Goal: Task Accomplishment & Management: Use online tool/utility

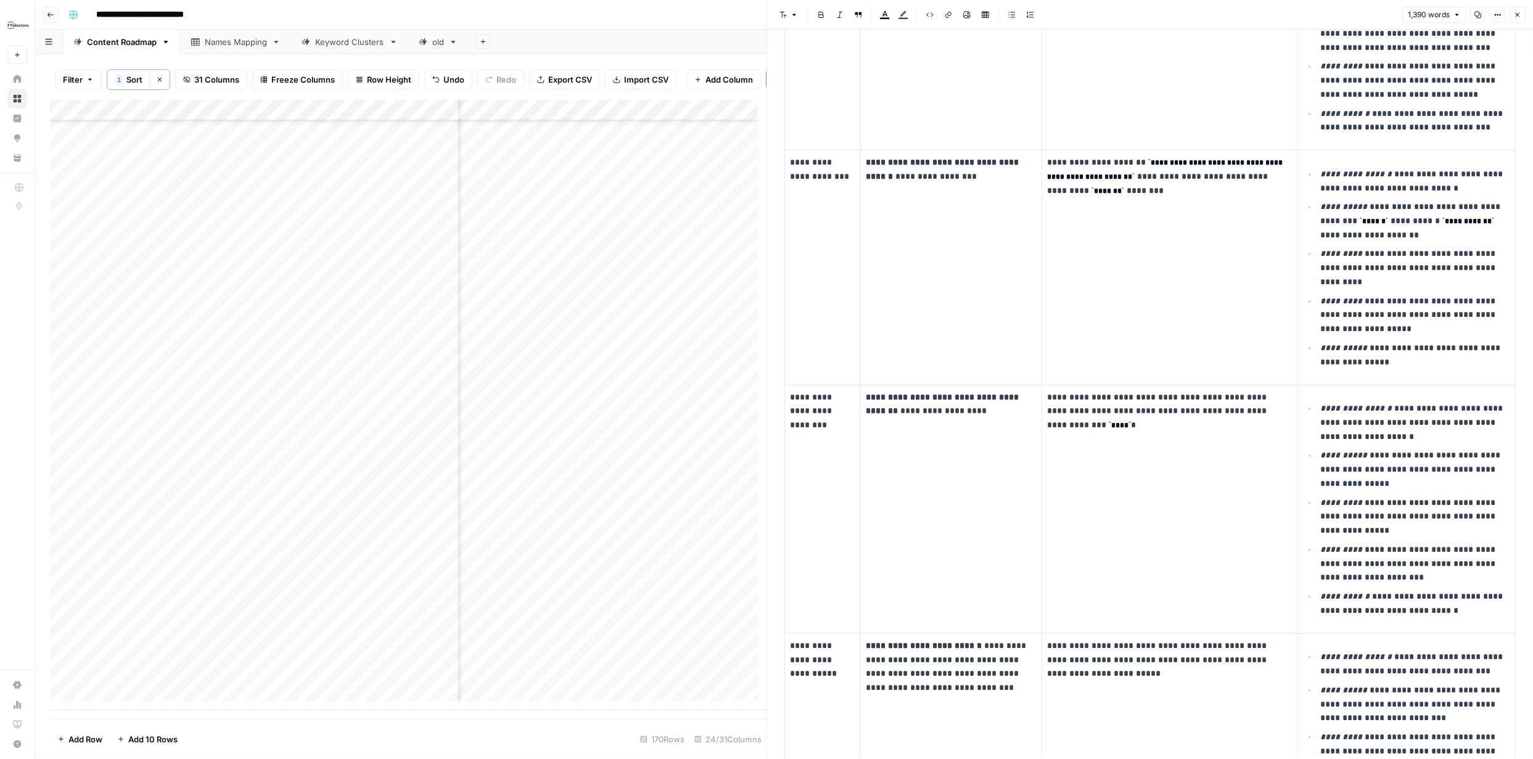
scroll to position [319, 0]
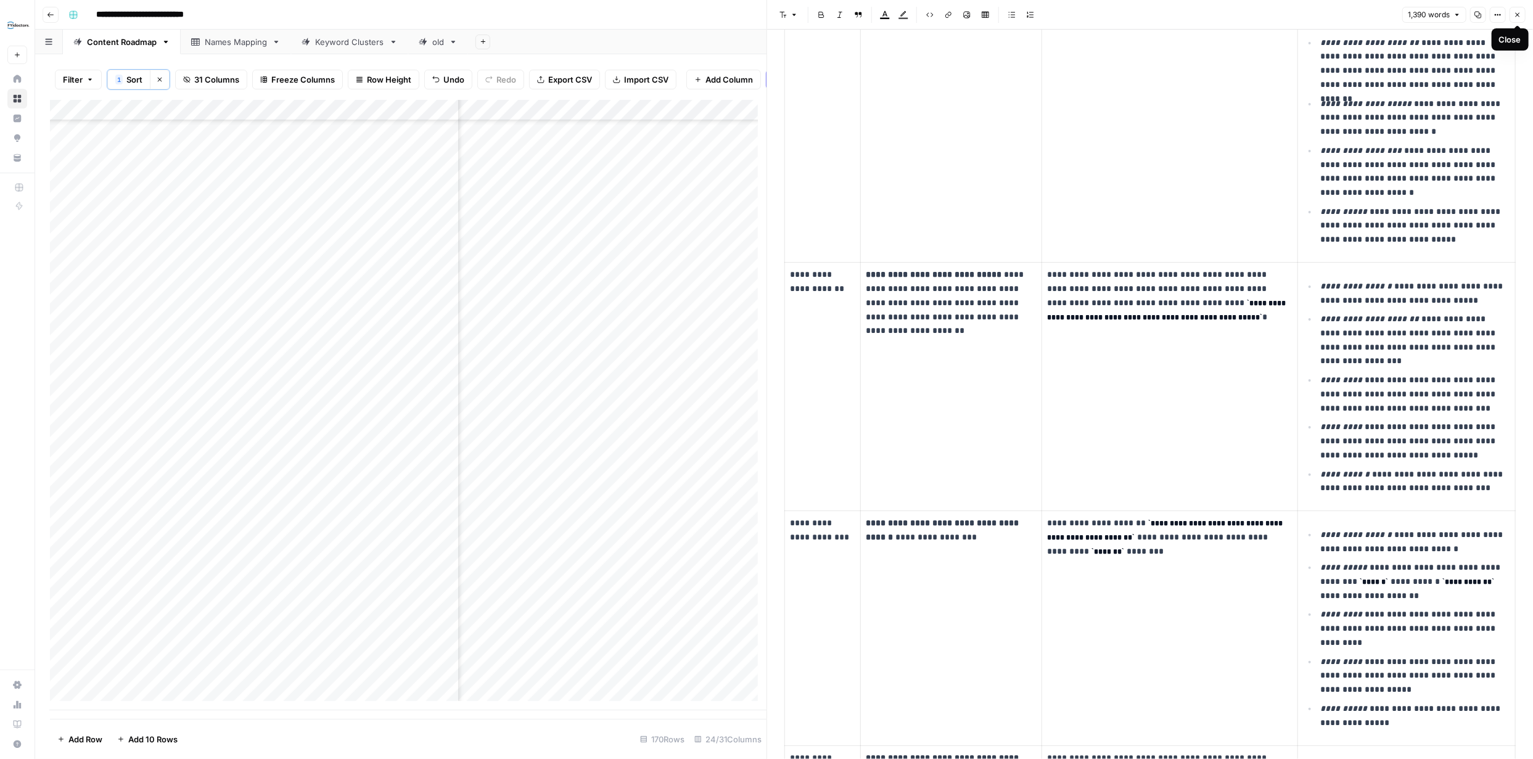
click at [1515, 14] on icon "button" at bounding box center [1517, 14] width 7 height 7
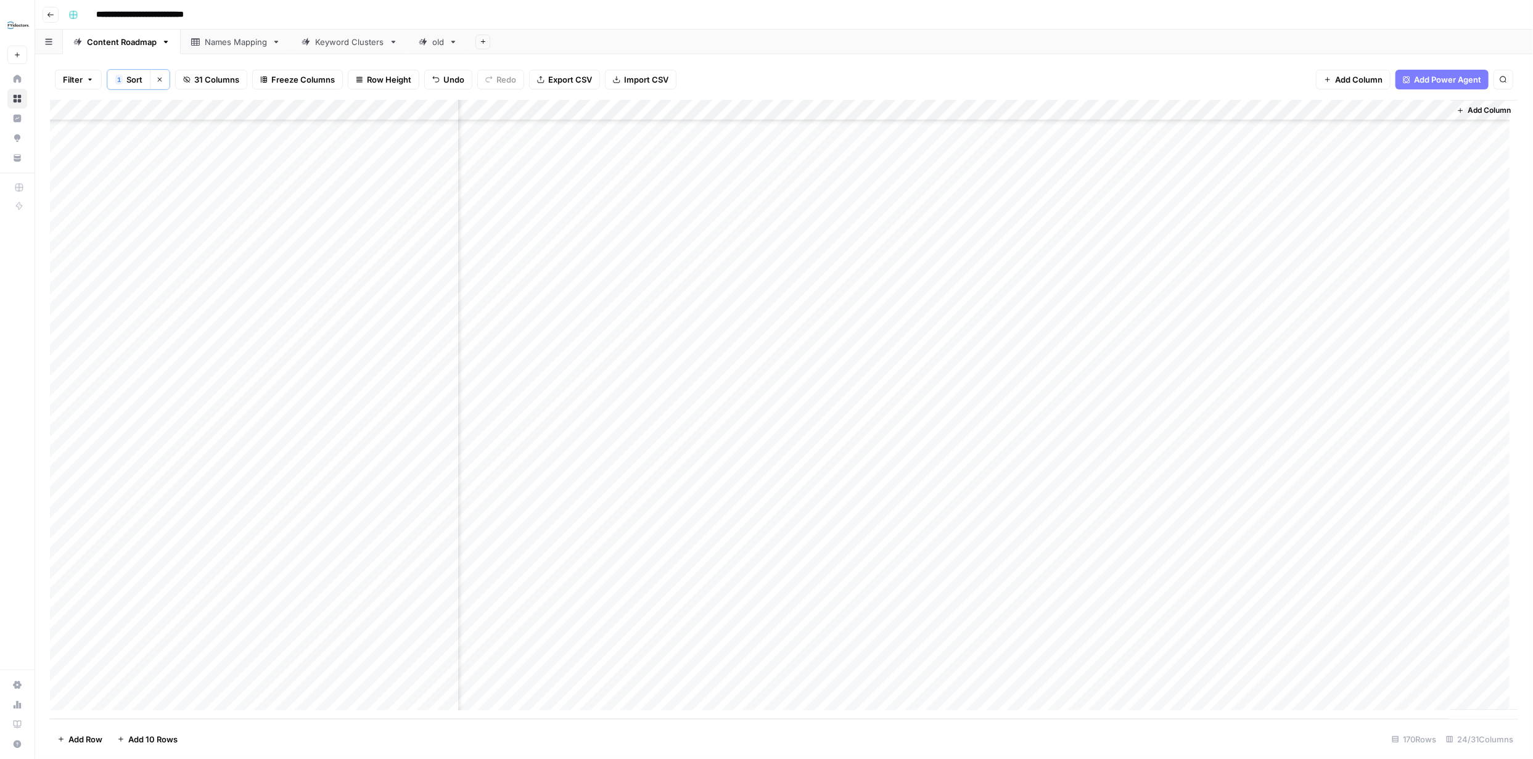
scroll to position [2994, 1844]
click at [1030, 678] on div "Add Column" at bounding box center [784, 409] width 1468 height 619
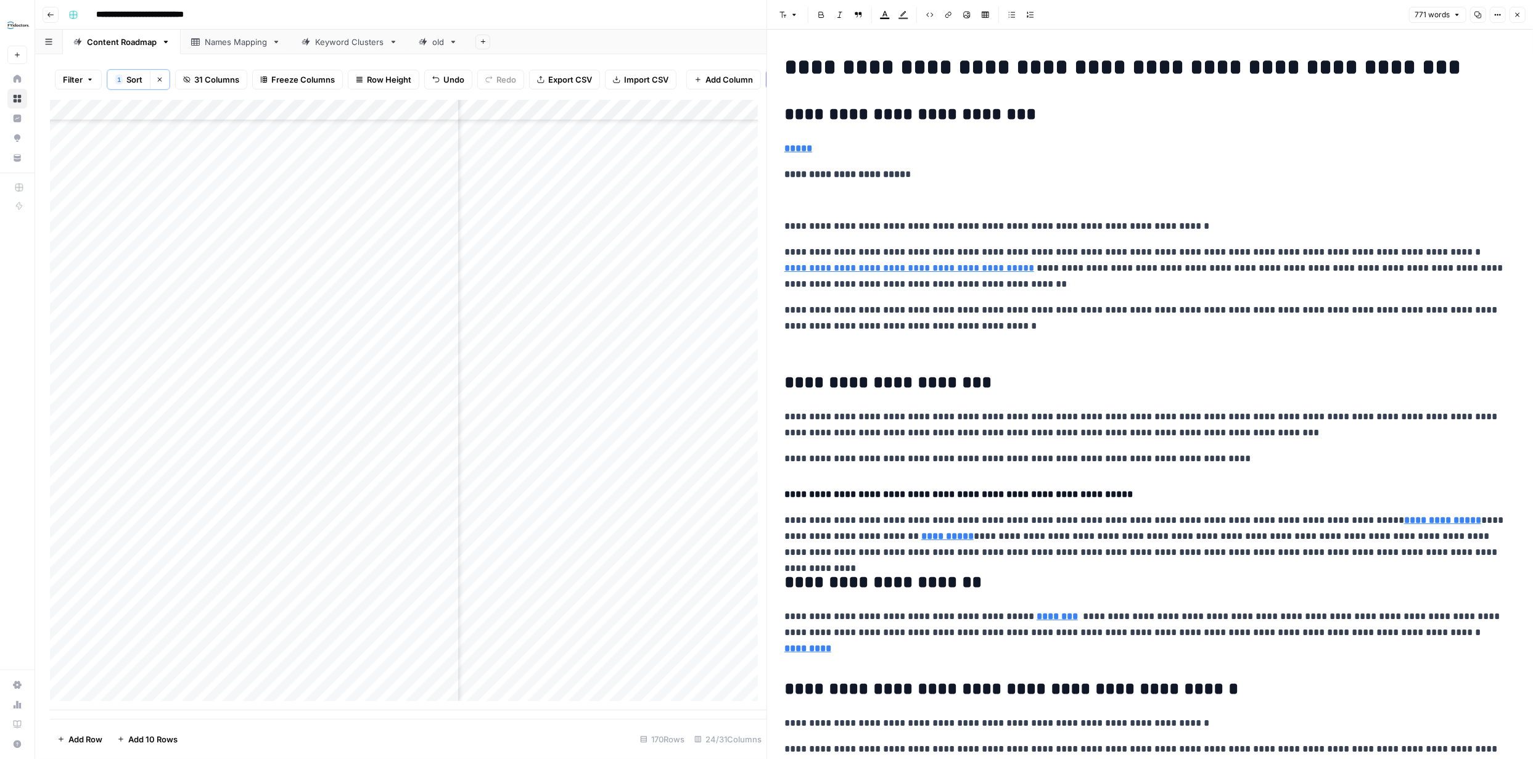
click at [1516, 13] on icon "button" at bounding box center [1518, 15] width 4 height 4
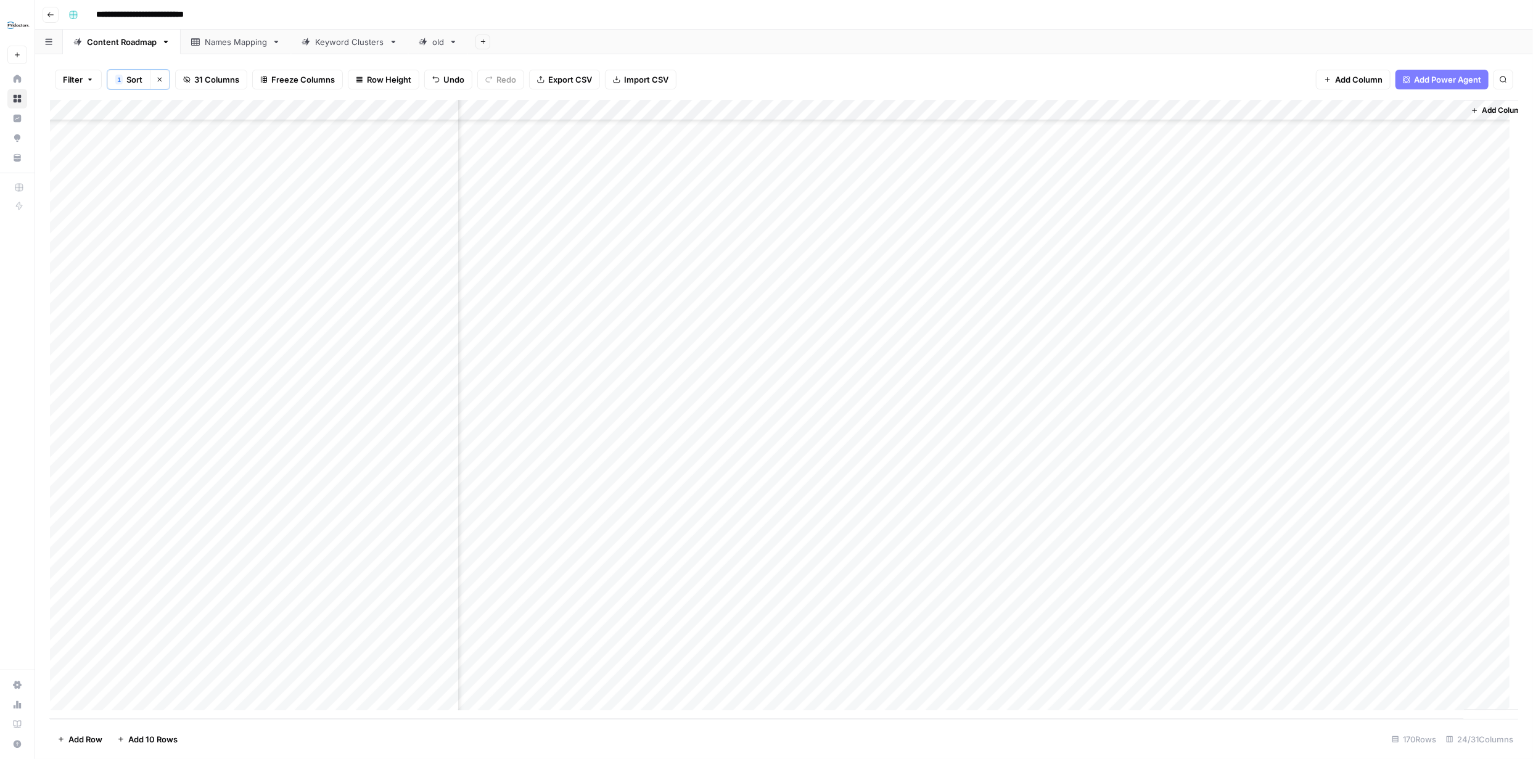
scroll to position [2994, 1844]
click at [1318, 676] on div "Add Column" at bounding box center [784, 409] width 1468 height 619
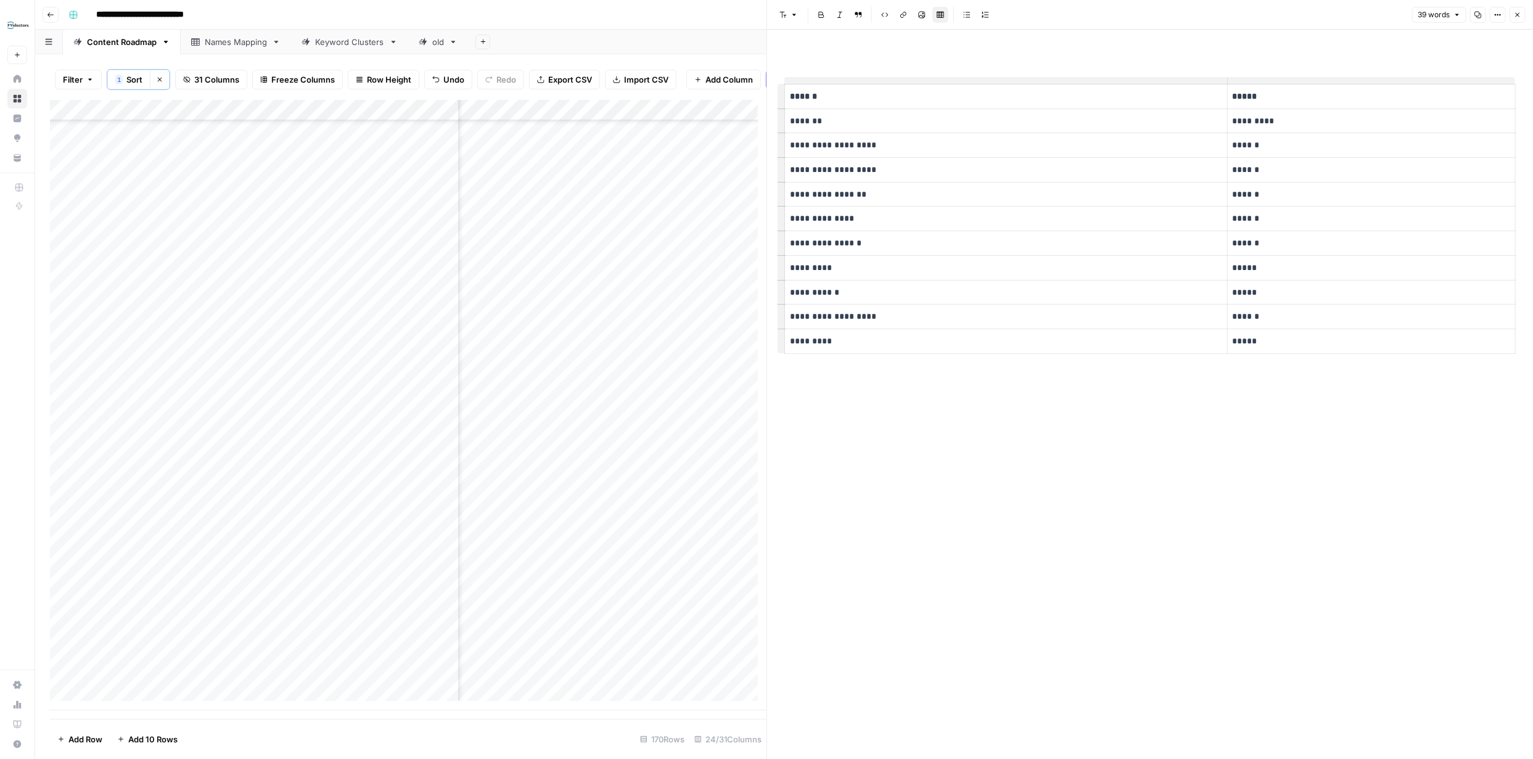
click at [1517, 14] on icon "button" at bounding box center [1518, 15] width 4 height 4
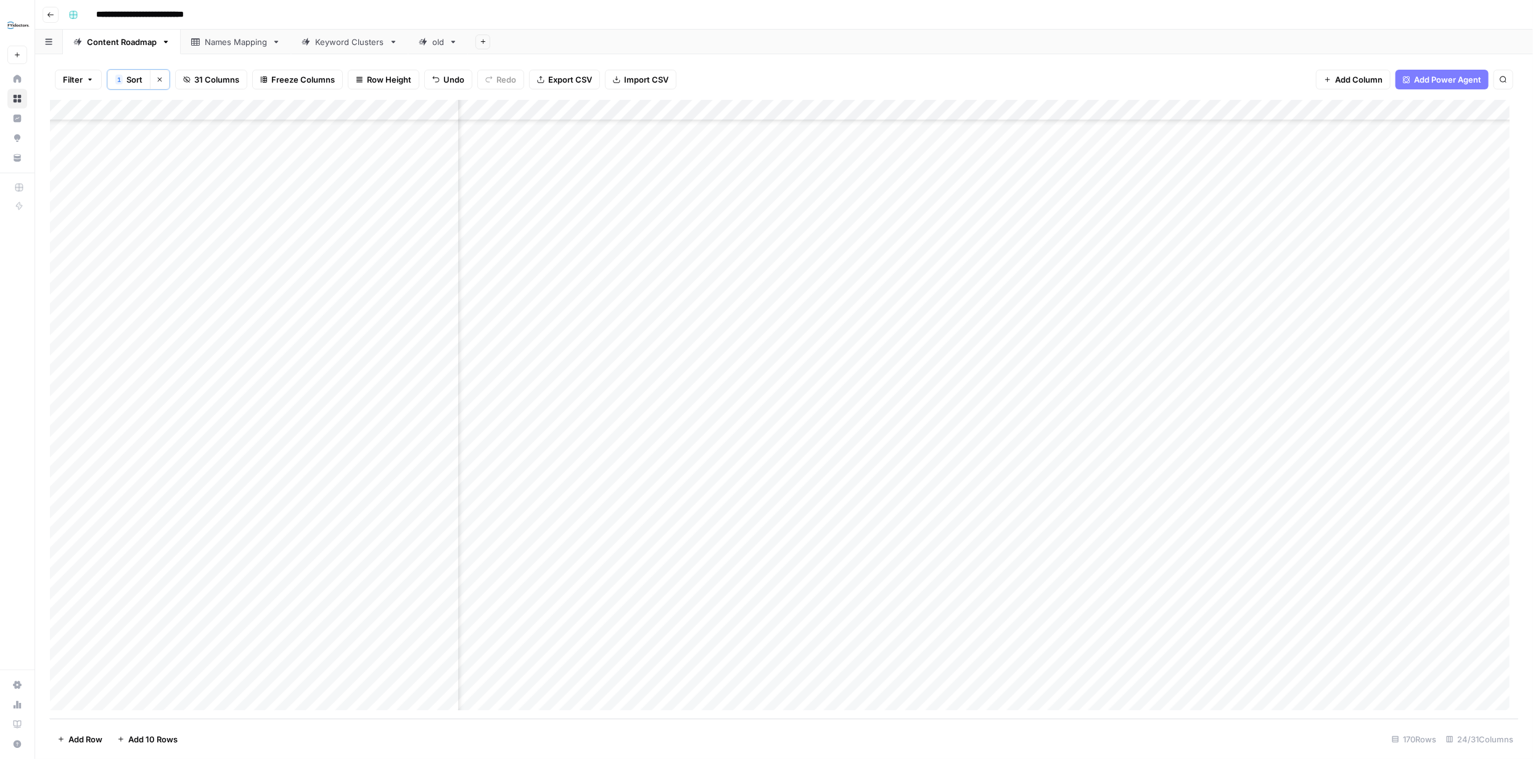
scroll to position [2994, 474]
click at [1493, 684] on div "Add Column" at bounding box center [784, 409] width 1468 height 619
click at [1219, 678] on div "Add Column" at bounding box center [784, 409] width 1468 height 619
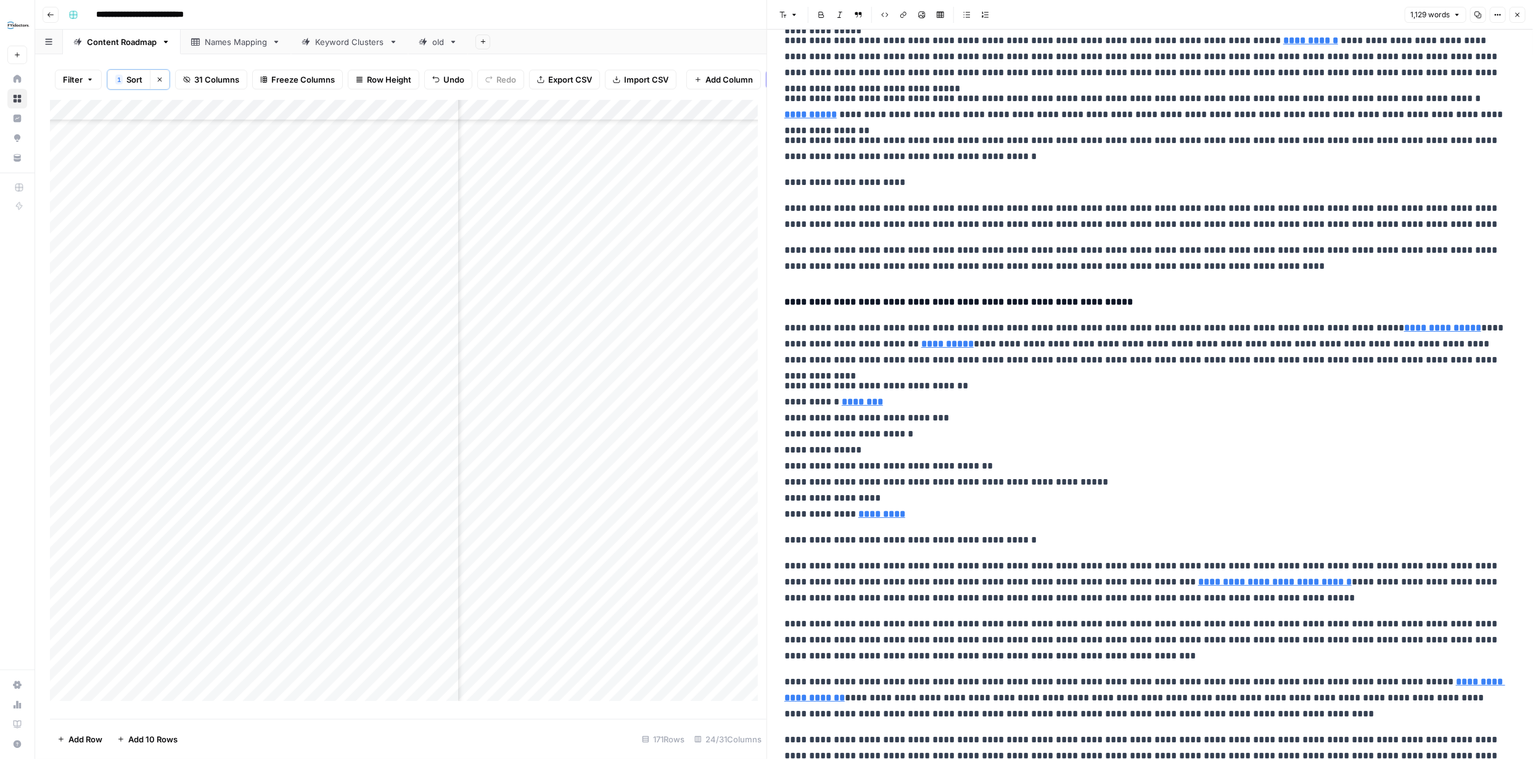
scroll to position [163, 0]
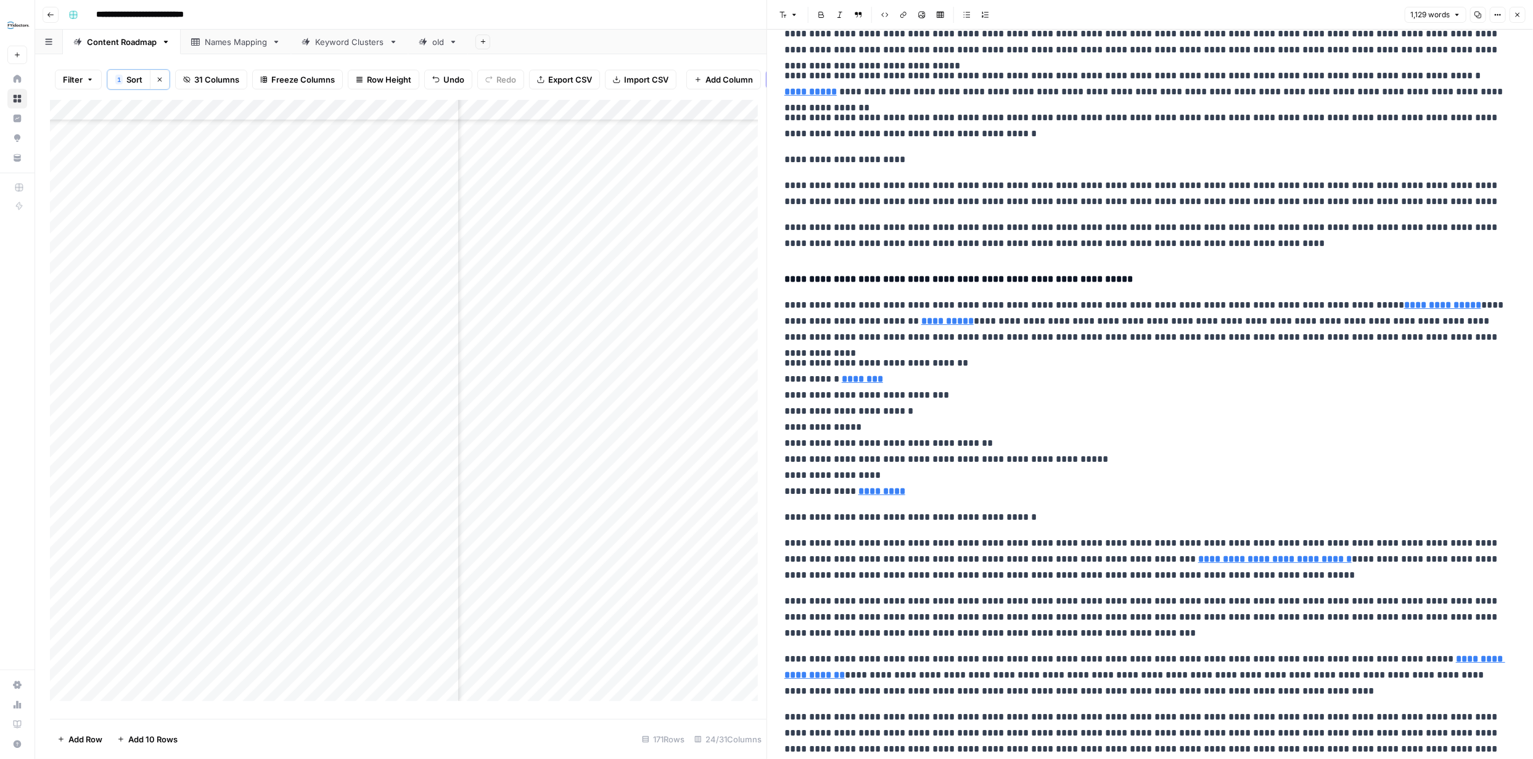
click at [1520, 9] on button "Close" at bounding box center [1517, 15] width 16 height 16
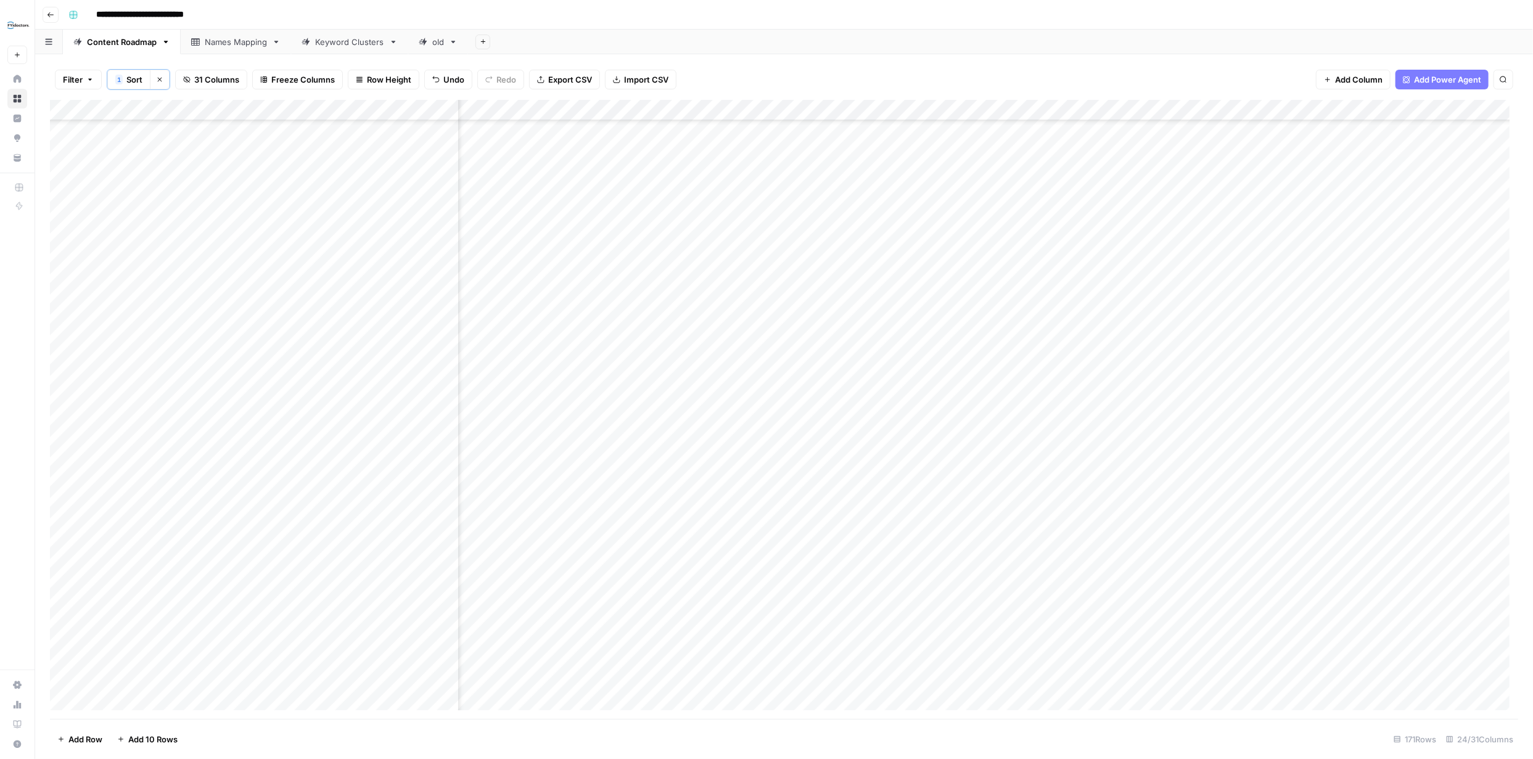
scroll to position [2995, 1678]
click at [1198, 678] on div "Add Column" at bounding box center [784, 409] width 1468 height 619
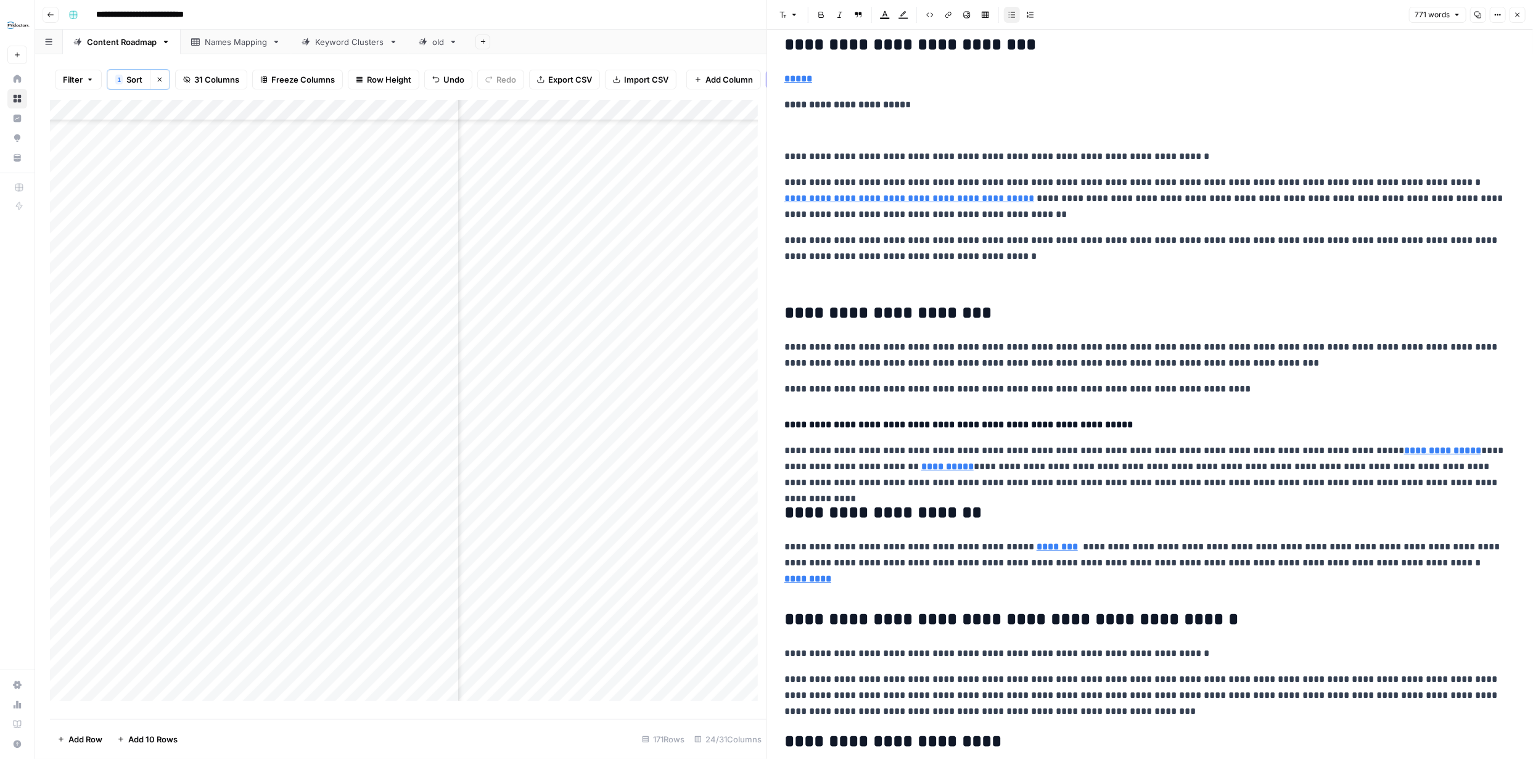
scroll to position [71, 0]
click at [1517, 17] on icon "button" at bounding box center [1517, 14] width 7 height 7
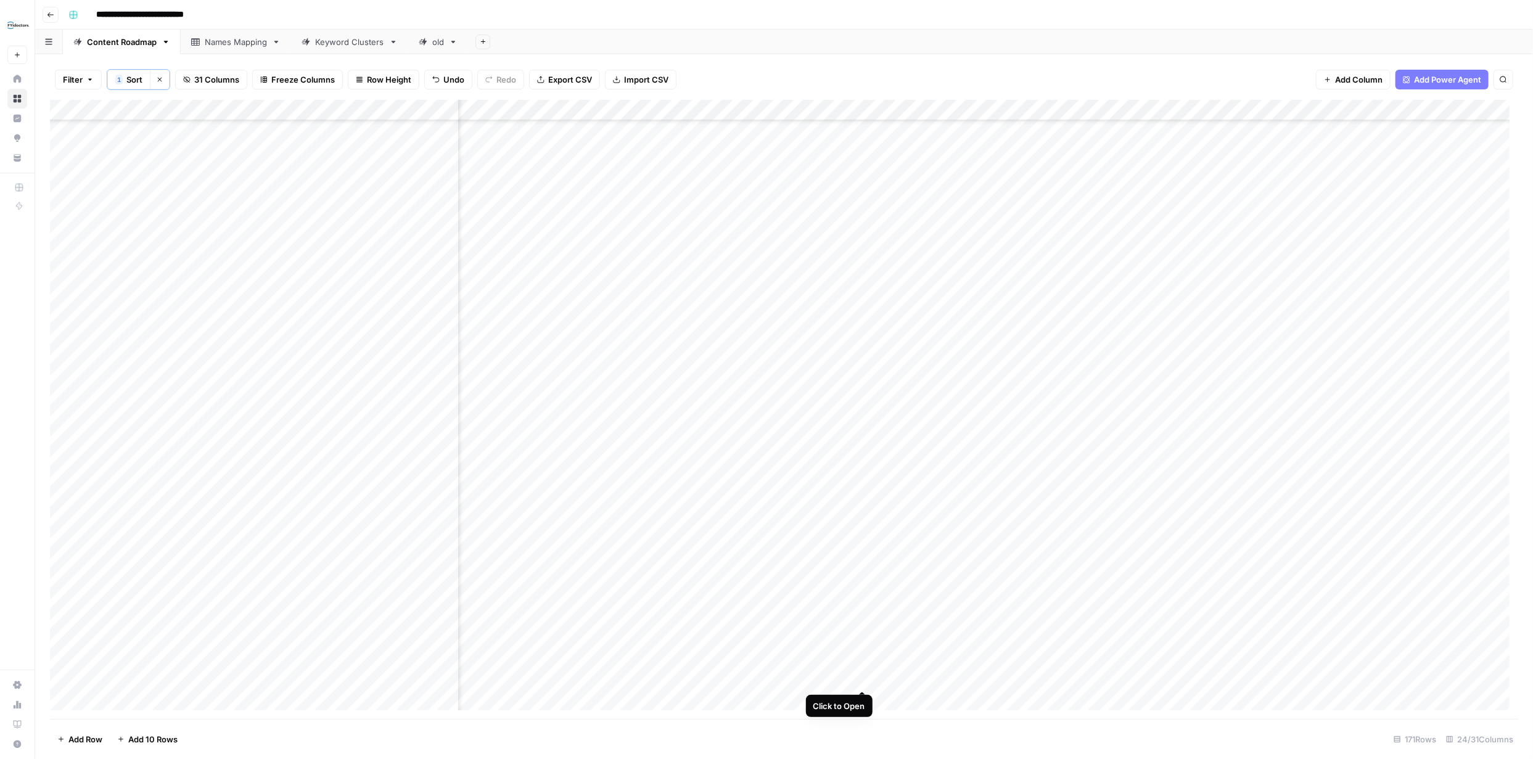
click at [863, 676] on div "Add Column" at bounding box center [784, 409] width 1468 height 619
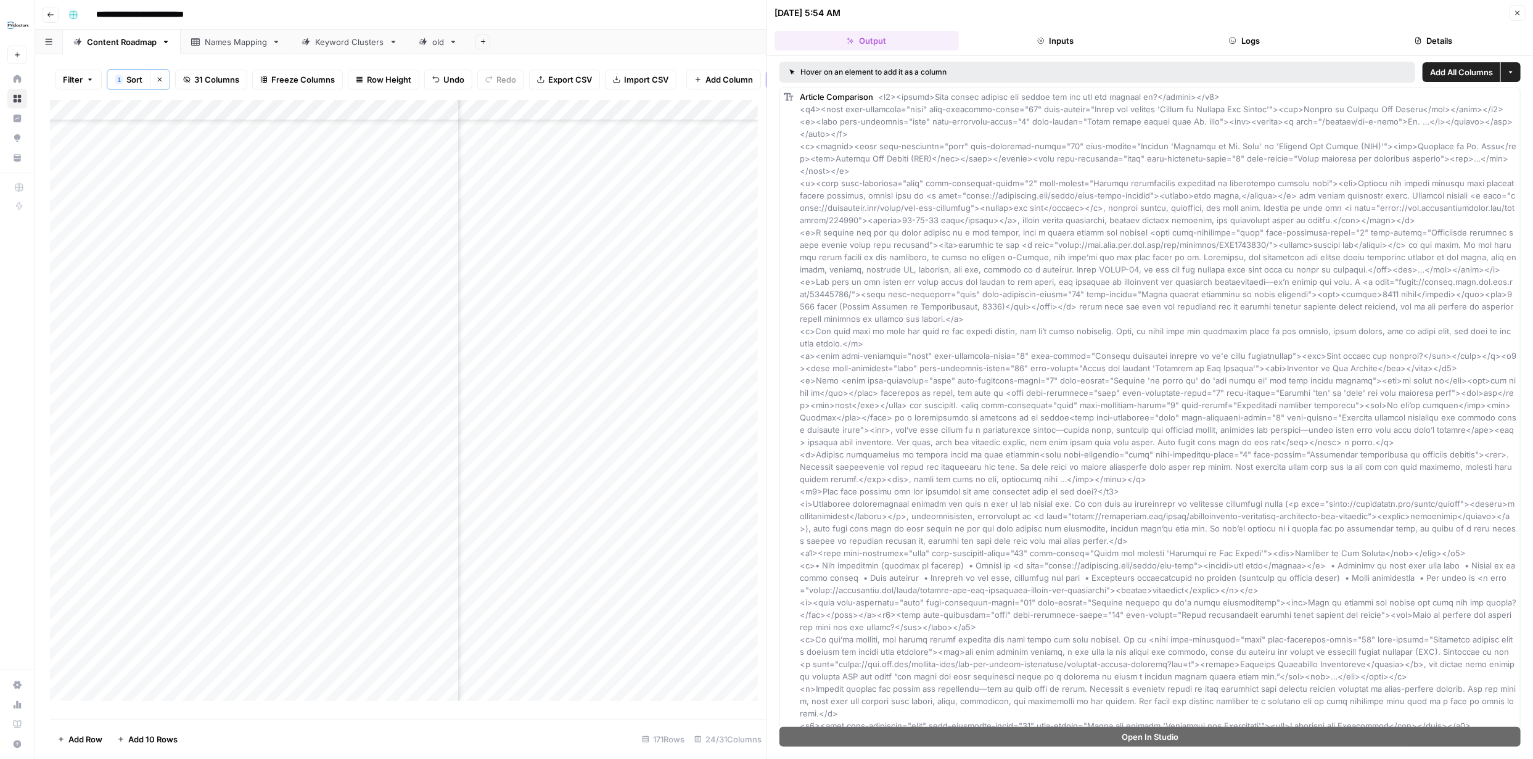
click at [1522, 12] on button "Close" at bounding box center [1517, 13] width 16 height 16
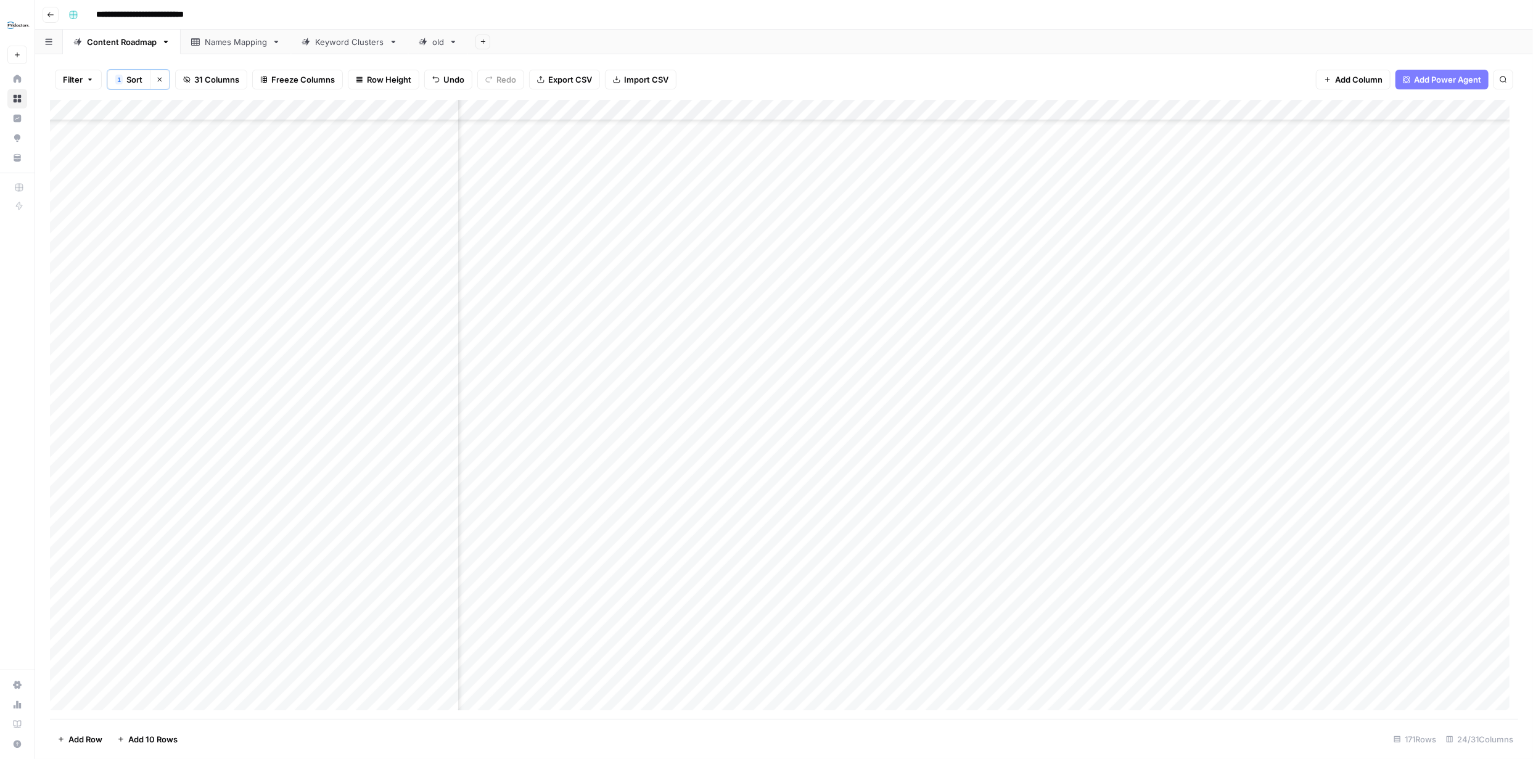
scroll to position [2995, 1115]
click at [948, 680] on div "Add Column" at bounding box center [784, 409] width 1468 height 619
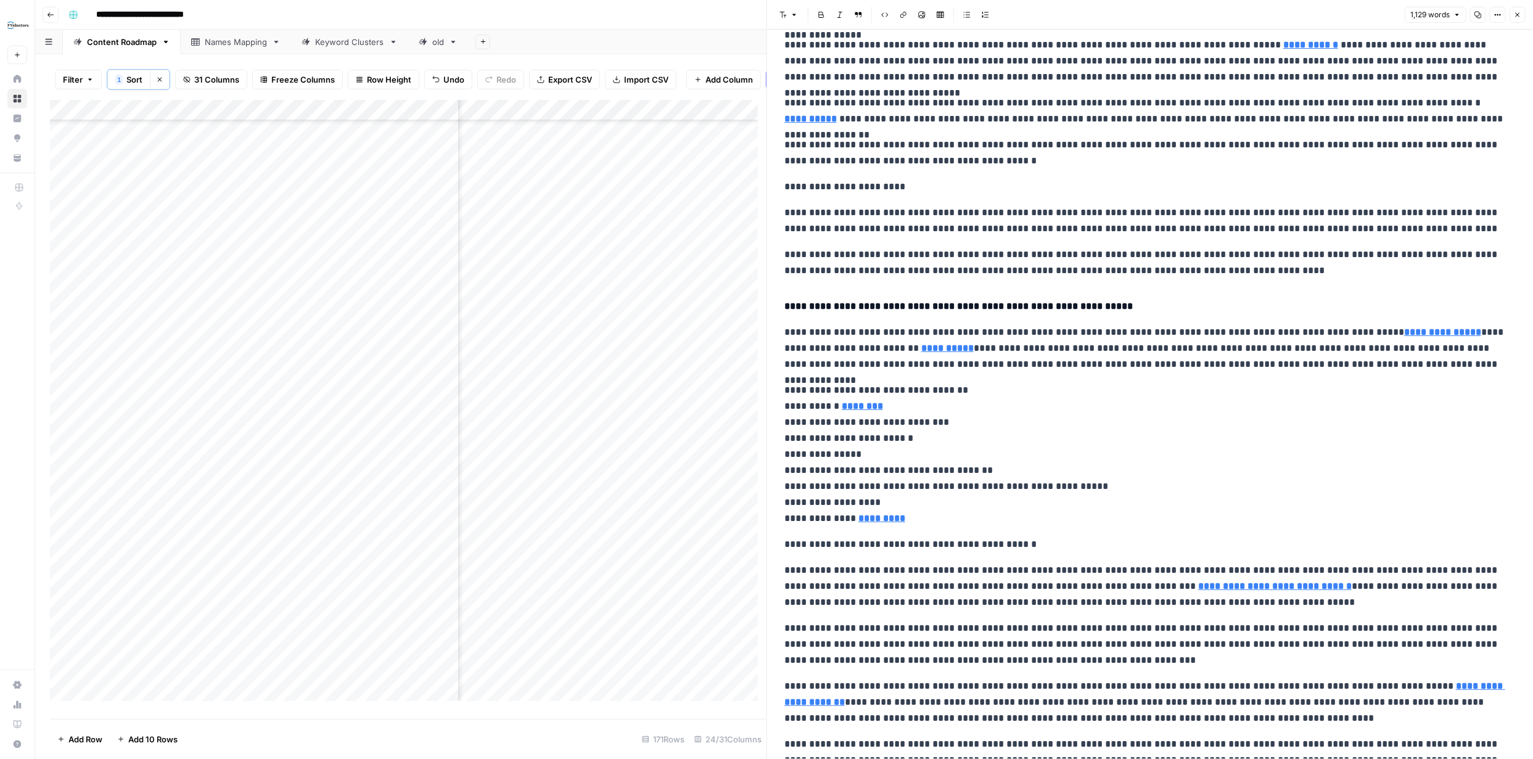
scroll to position [128, 0]
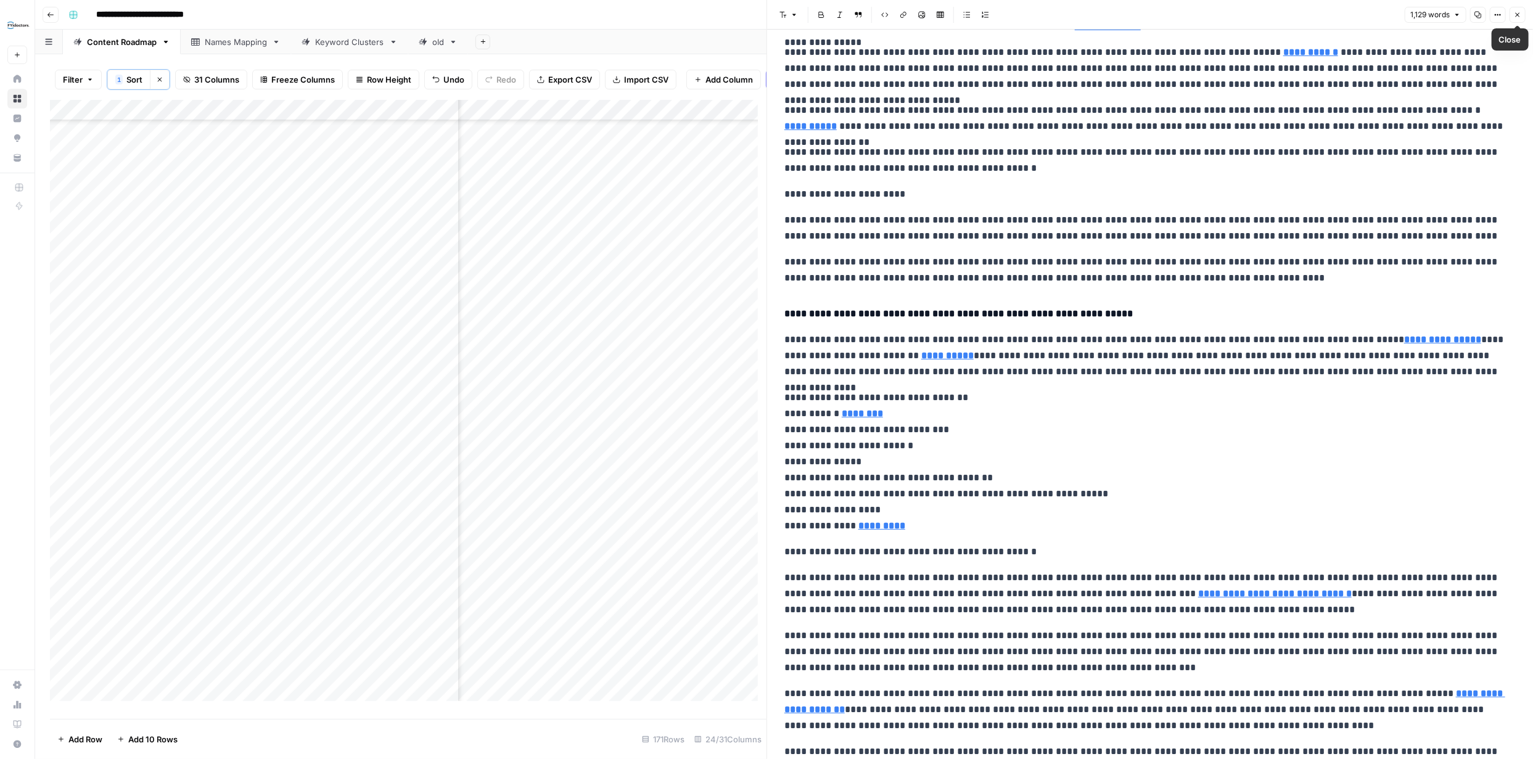
click at [1518, 14] on icon "button" at bounding box center [1517, 14] width 7 height 7
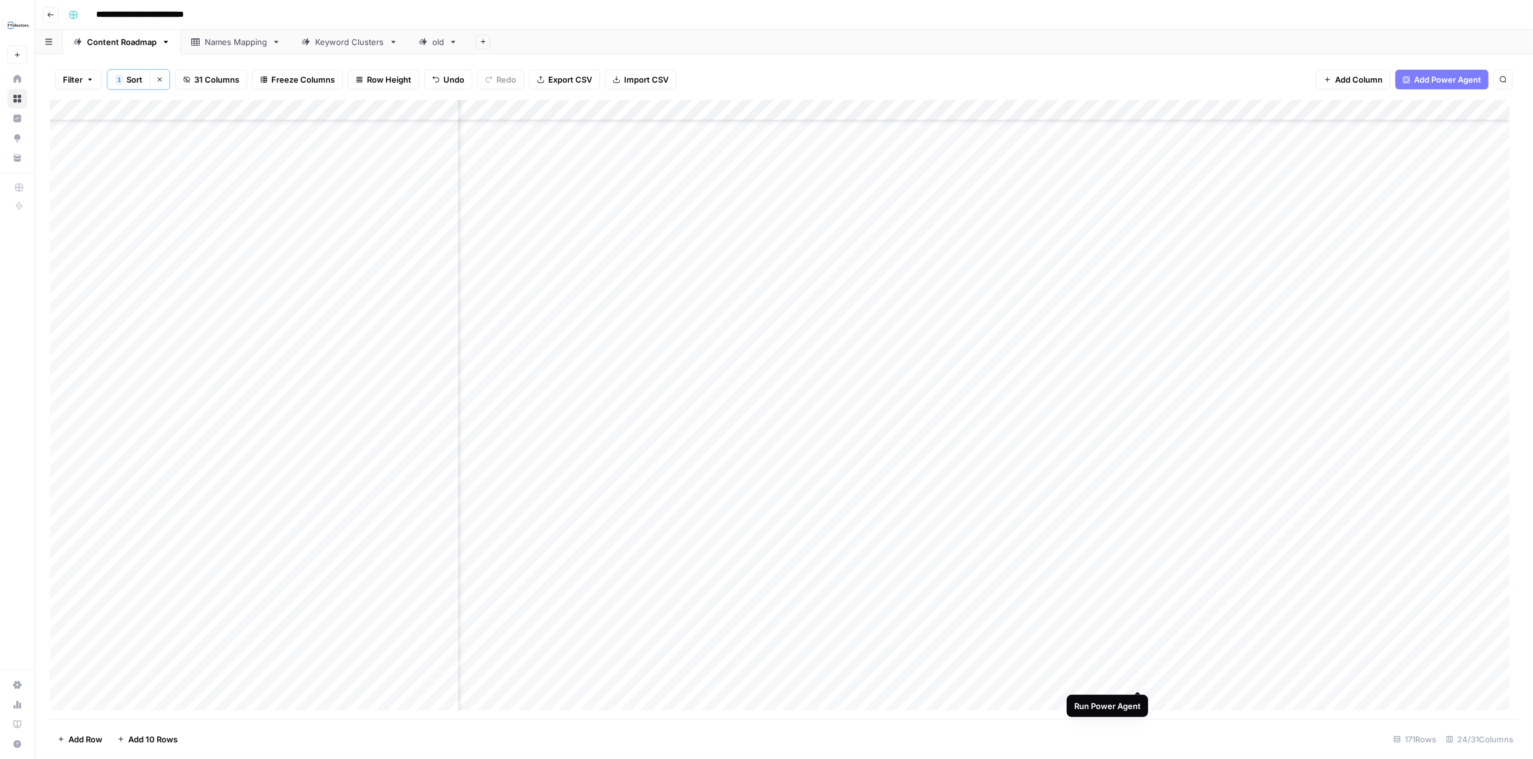
click at [1138, 679] on div "Add Column" at bounding box center [784, 409] width 1468 height 619
